Goal: Find specific page/section: Find specific page/section

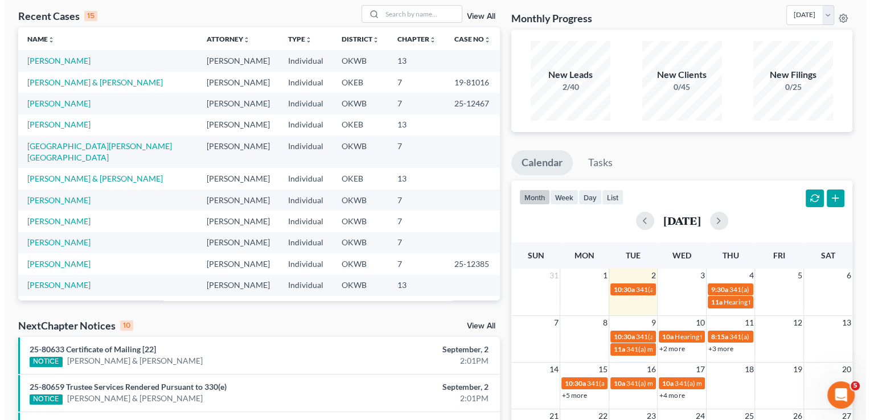
scroll to position [114, 0]
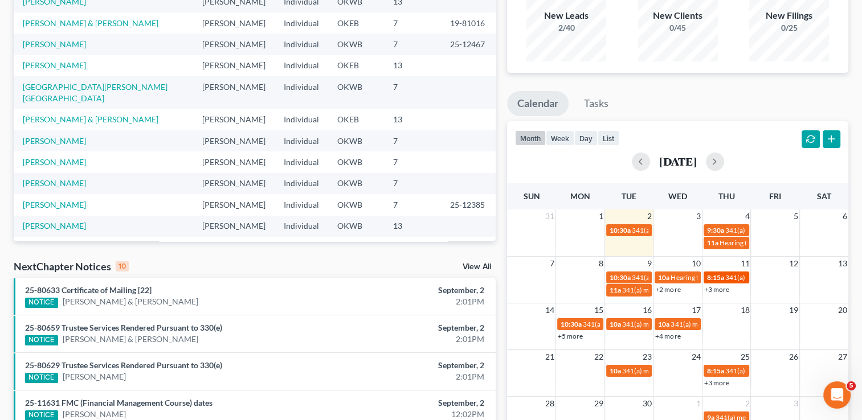
click at [725, 275] on span "341(a) meeting for [PERSON_NAME] & [PERSON_NAME]" at bounding box center [810, 277] width 170 height 9
select select "Days"
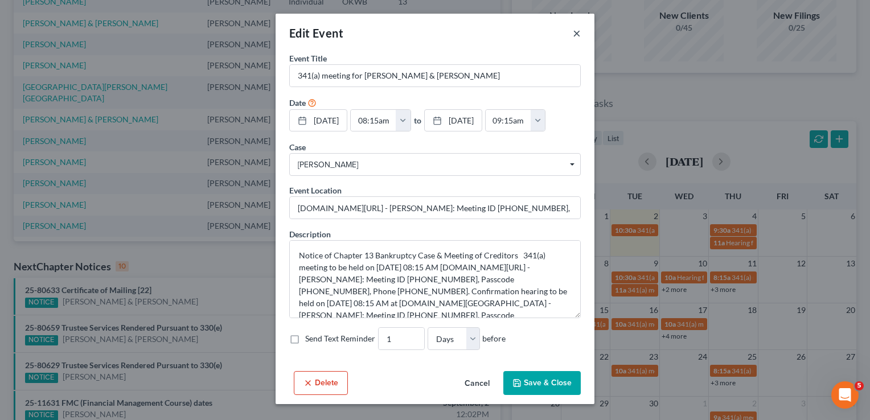
click at [579, 31] on button "×" at bounding box center [577, 33] width 8 height 14
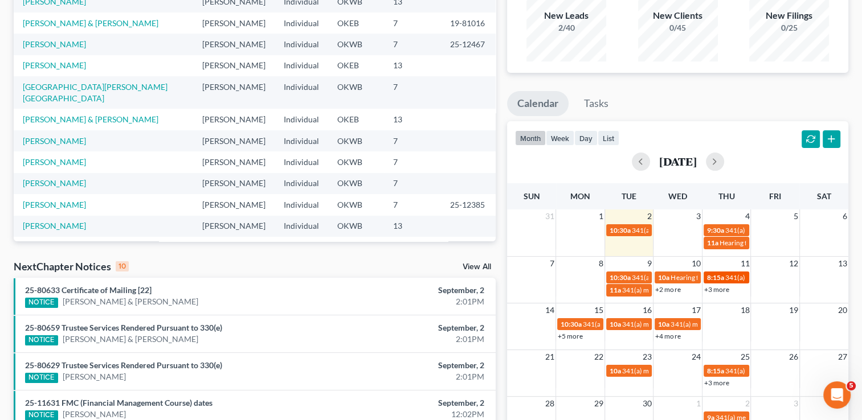
click at [734, 278] on span "341(a) meeting for [PERSON_NAME] & [PERSON_NAME]" at bounding box center [810, 277] width 170 height 9
select select "Days"
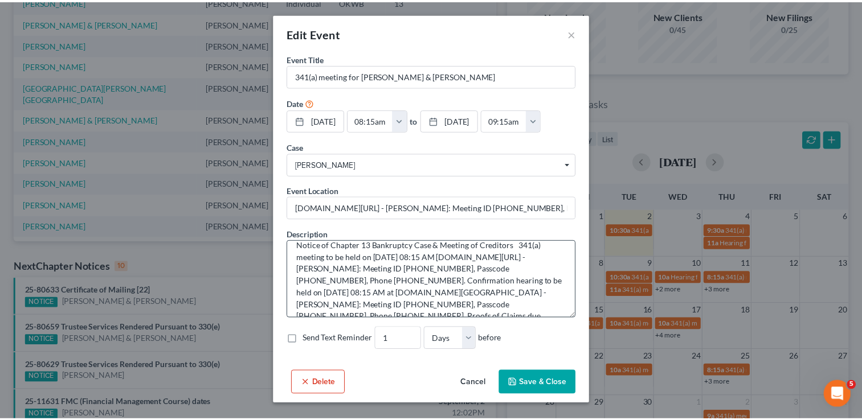
scroll to position [0, 0]
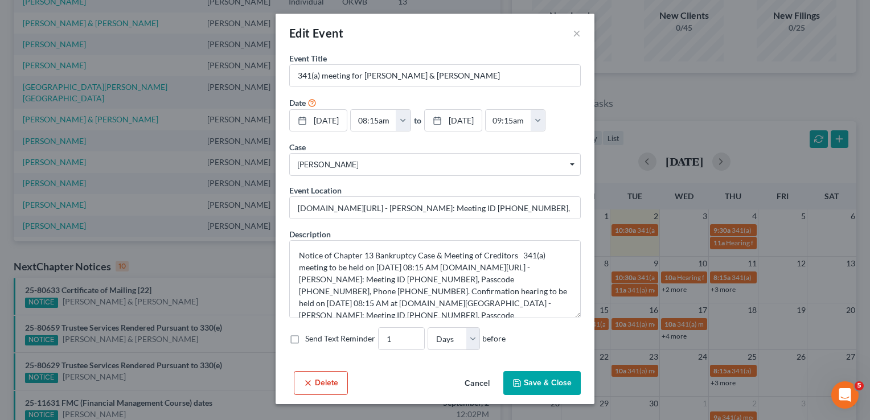
click at [570, 167] on icon "Select box activate" at bounding box center [572, 166] width 5 height 6
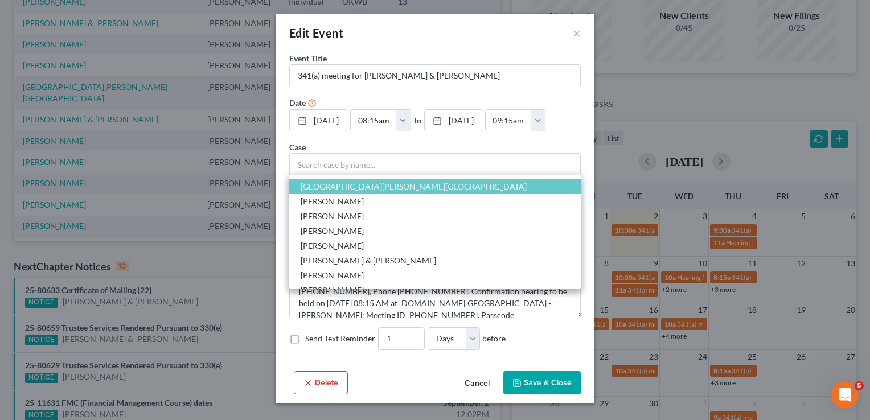
click at [476, 384] on button "Cancel" at bounding box center [477, 384] width 43 height 23
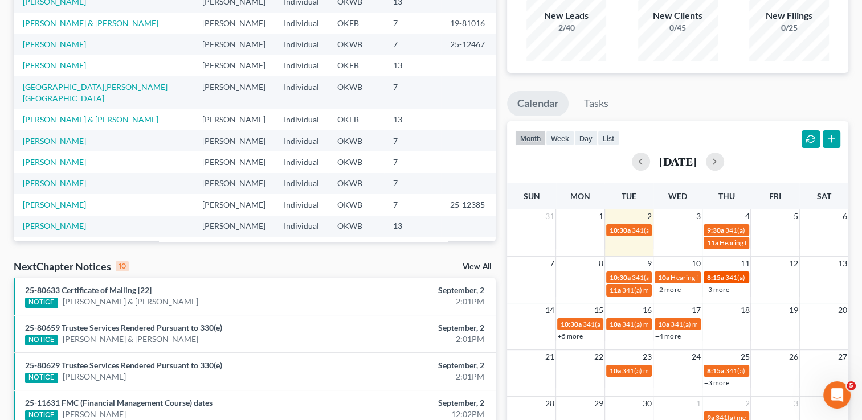
click at [729, 278] on span "341(a) meeting for [PERSON_NAME] & [PERSON_NAME]" at bounding box center [810, 277] width 170 height 9
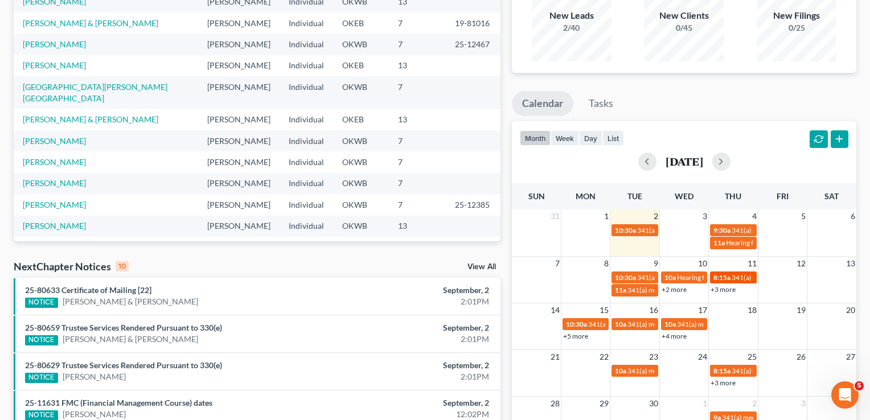
select select "Days"
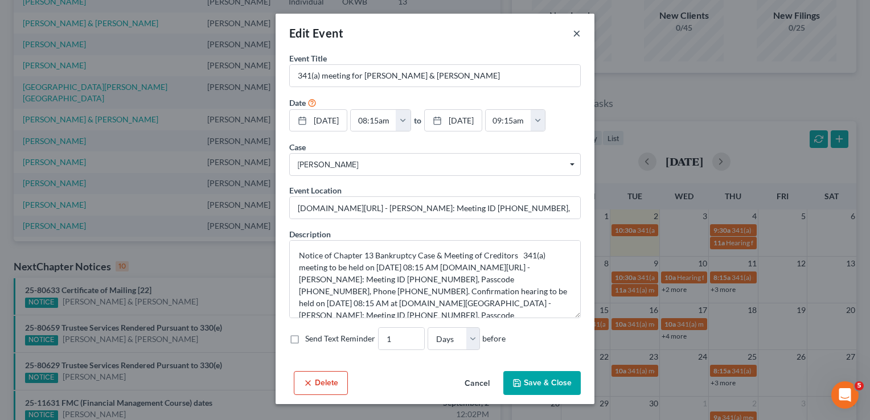
click at [579, 34] on button "×" at bounding box center [577, 33] width 8 height 14
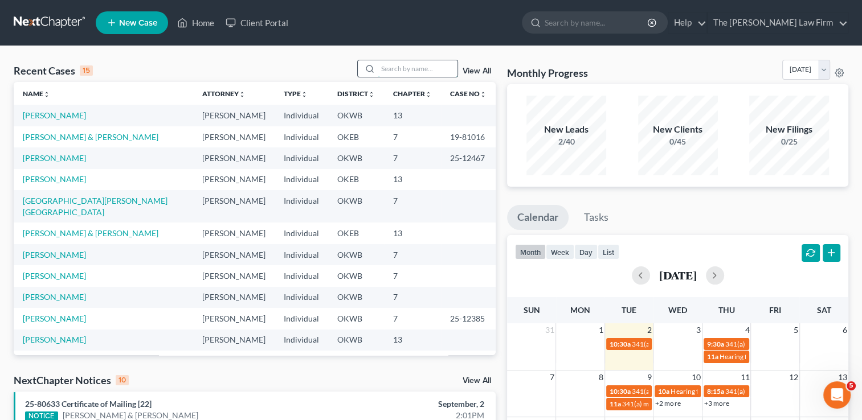
click at [411, 67] on input "search" at bounding box center [418, 68] width 80 height 17
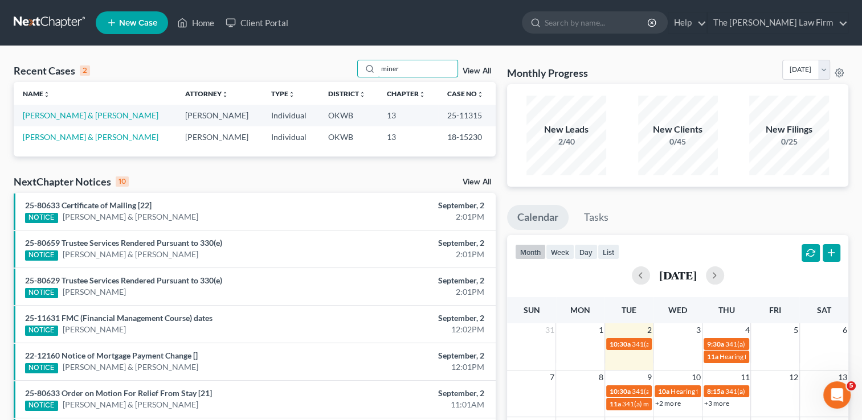
type input "miner"
drag, startPoint x: 431, startPoint y: 115, endPoint x: 467, endPoint y: 120, distance: 35.6
click at [467, 120] on td "25-11315" at bounding box center [467, 115] width 58 height 21
click at [59, 115] on link "[PERSON_NAME] & [PERSON_NAME]" at bounding box center [91, 116] width 136 height 10
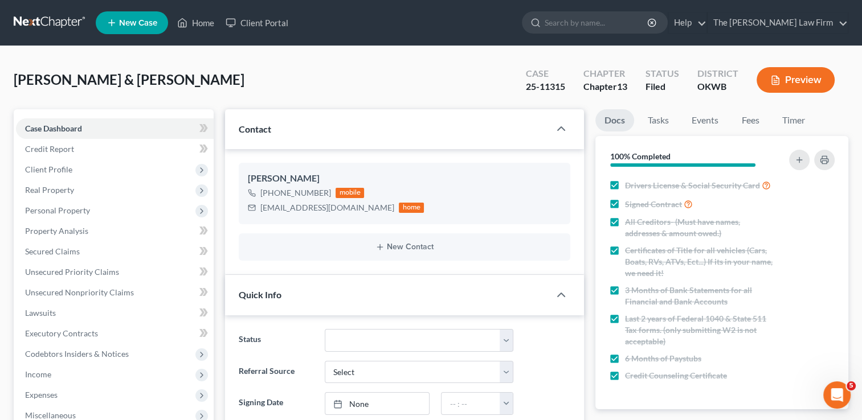
scroll to position [1280, 0]
drag, startPoint x: 340, startPoint y: 209, endPoint x: 260, endPoint y: 209, distance: 79.8
click at [260, 209] on div "[EMAIL_ADDRESS][DOMAIN_NAME] home" at bounding box center [336, 208] width 176 height 15
drag, startPoint x: 260, startPoint y: 209, endPoint x: 291, endPoint y: 208, distance: 31.4
copy div "[EMAIL_ADDRESS][DOMAIN_NAME]"
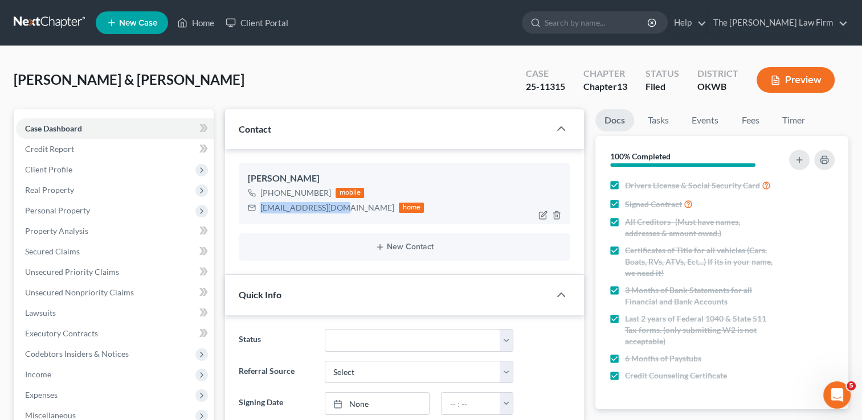
copy div "[EMAIL_ADDRESS][DOMAIN_NAME]"
